Goal: Task Accomplishment & Management: Complete application form

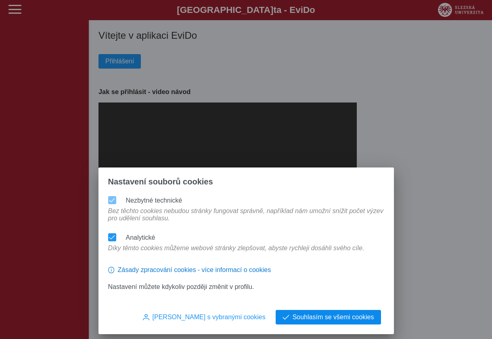
click at [315, 317] on span "Souhlasím se všemi cookies" at bounding box center [332, 316] width 81 height 7
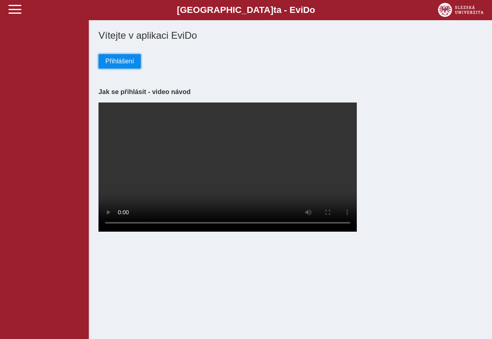
click at [108, 64] on span "Přihlášení" at bounding box center [119, 61] width 29 height 7
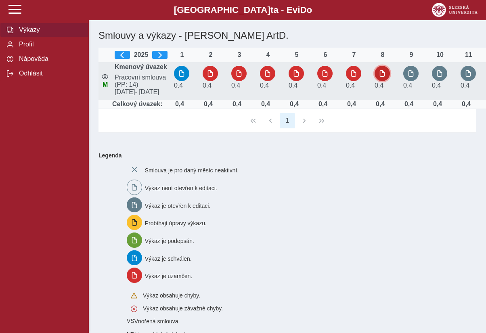
click at [379, 77] on span "button" at bounding box center [382, 73] width 6 height 6
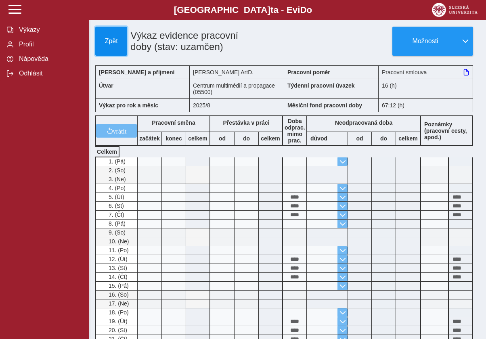
click at [112, 42] on span "Zpět" at bounding box center [111, 41] width 25 height 7
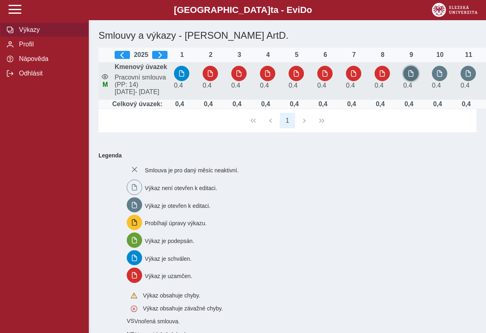
click at [410, 77] on span "button" at bounding box center [410, 73] width 6 height 6
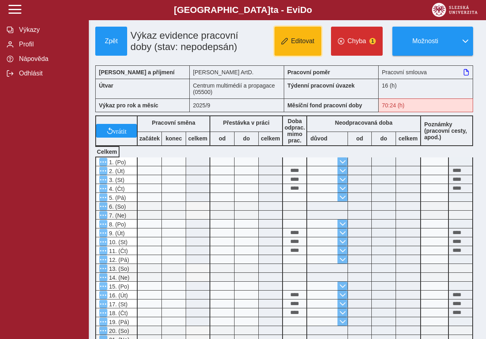
click at [297, 45] on span "Editovat" at bounding box center [302, 41] width 23 height 7
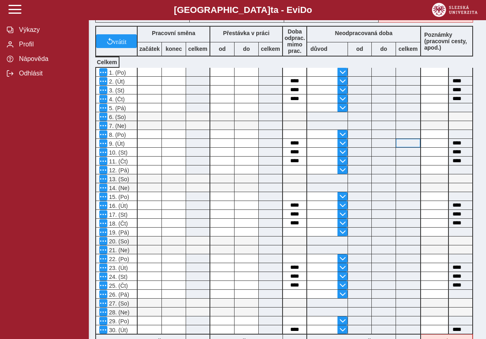
scroll to position [81, 0]
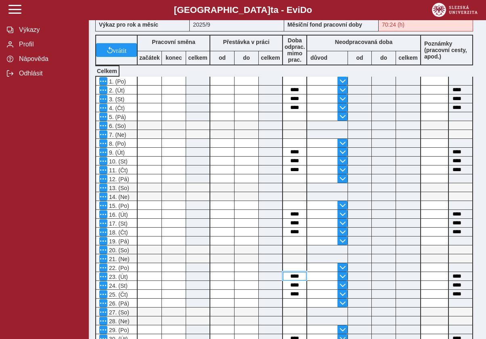
click at [292, 277] on input "****" at bounding box center [294, 276] width 23 height 8
type input "*"
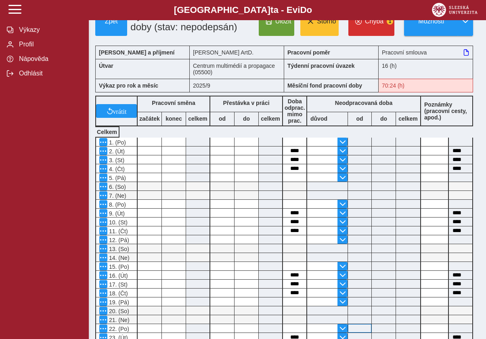
scroll to position [0, 0]
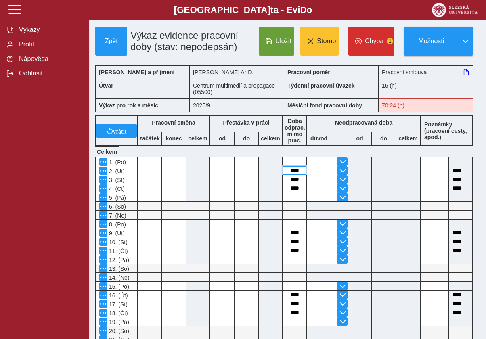
drag, startPoint x: 300, startPoint y: 171, endPoint x: 293, endPoint y: 171, distance: 7.3
click at [293, 171] on input "****" at bounding box center [294, 170] width 23 height 8
type input "****"
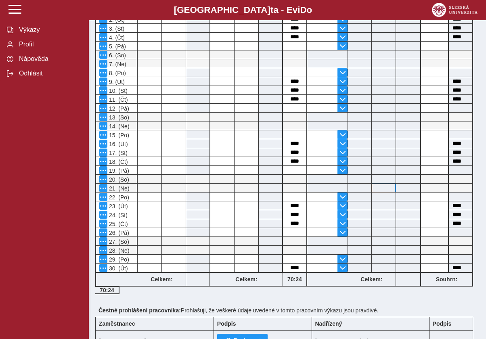
scroll to position [202, 0]
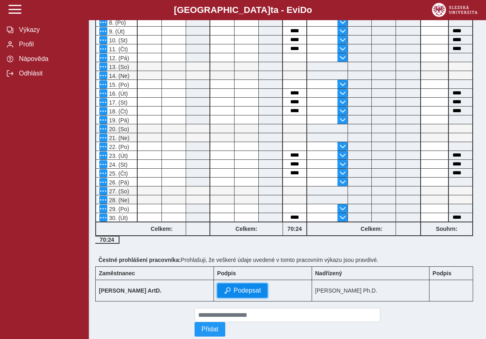
click at [261, 288] on span "Podepsat" at bounding box center [247, 290] width 27 height 7
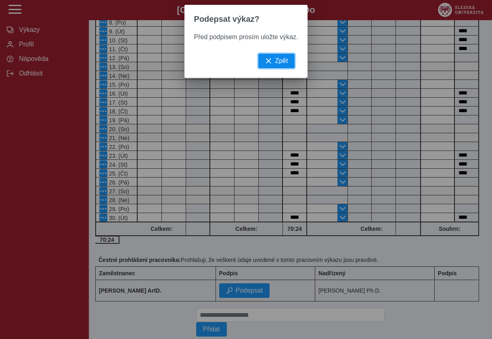
click at [279, 65] on span "Zpět" at bounding box center [281, 60] width 13 height 7
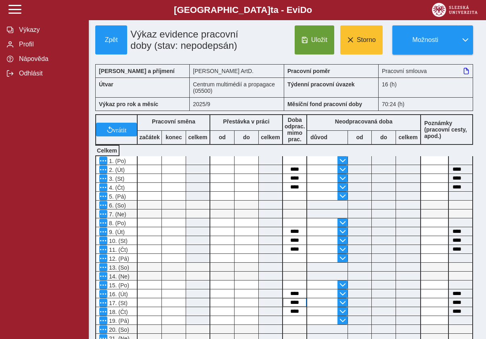
scroll to position [0, 0]
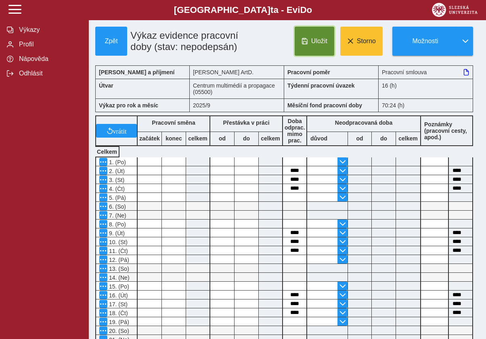
click at [311, 43] on span "Uložit" at bounding box center [319, 41] width 16 height 7
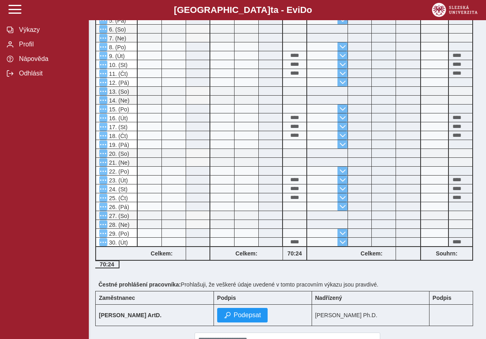
scroll to position [202, 0]
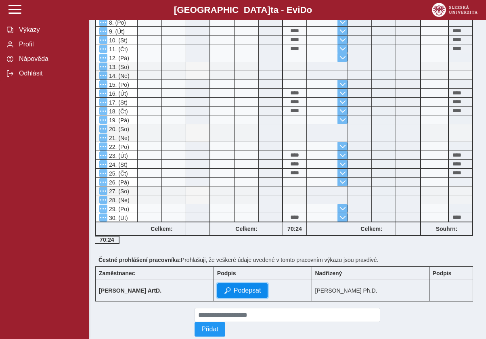
click at [261, 293] on span "Podepsat" at bounding box center [247, 290] width 27 height 7
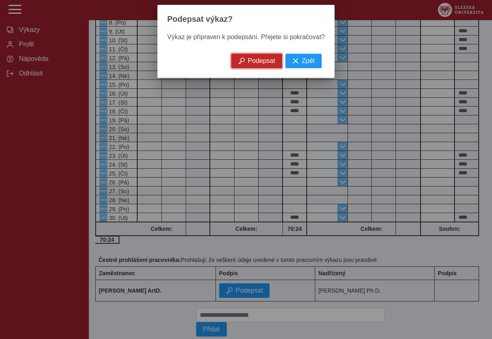
click at [253, 65] on span "Podepsat" at bounding box center [261, 60] width 27 height 7
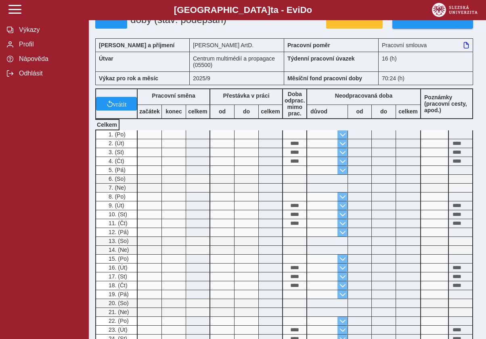
scroll to position [0, 0]
